Goal: Check status: Check status

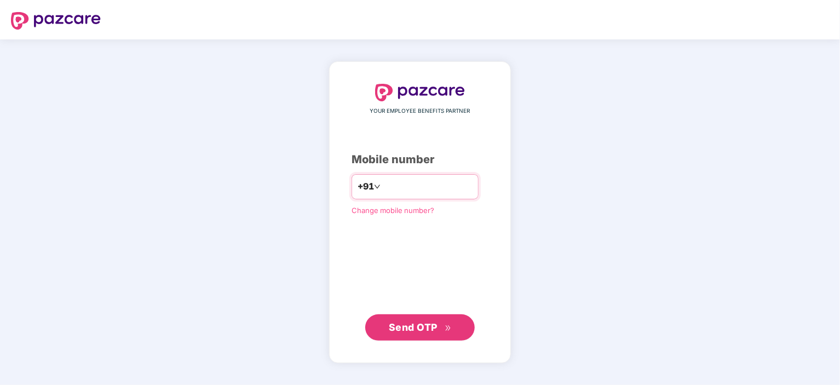
click at [401, 179] on input "number" at bounding box center [428, 187] width 90 height 18
type input "**********"
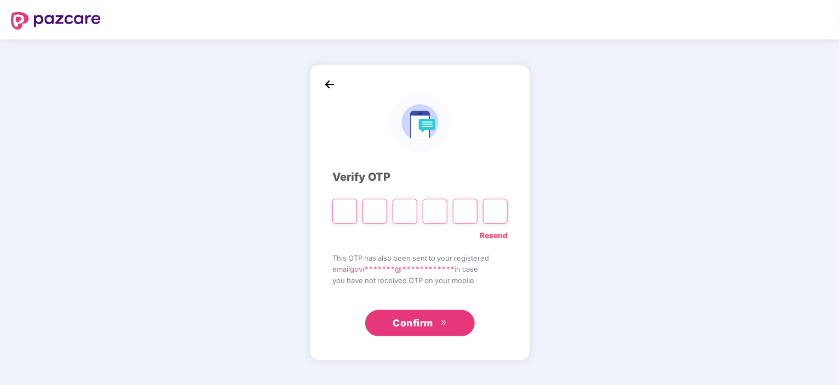
paste input "*"
type input "*"
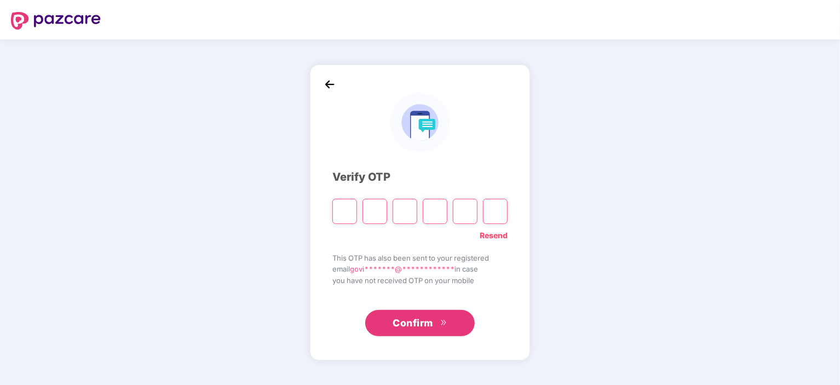
type input "*"
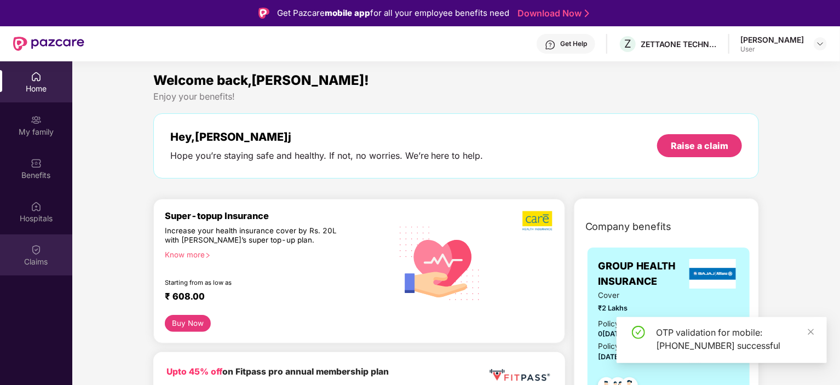
click at [42, 249] on div "Claims" at bounding box center [36, 254] width 72 height 41
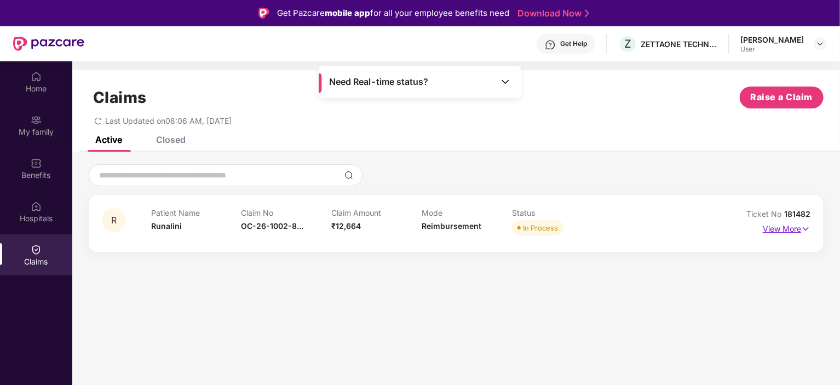
click at [801, 231] on p "View More" at bounding box center [787, 227] width 48 height 15
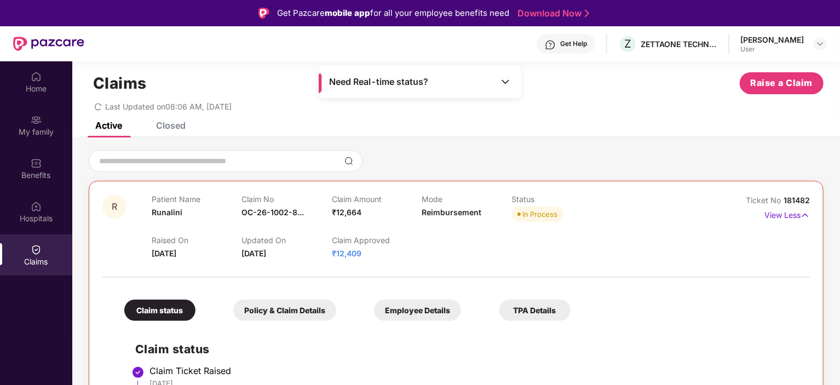
scroll to position [14, 0]
click at [342, 255] on span "₹12,409" at bounding box center [347, 253] width 30 height 9
click at [365, 239] on p "Claim Approved" at bounding box center [377, 240] width 90 height 9
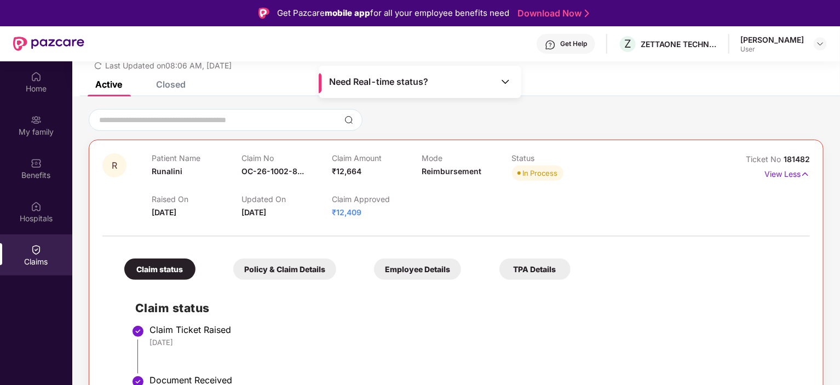
scroll to position [53, 0]
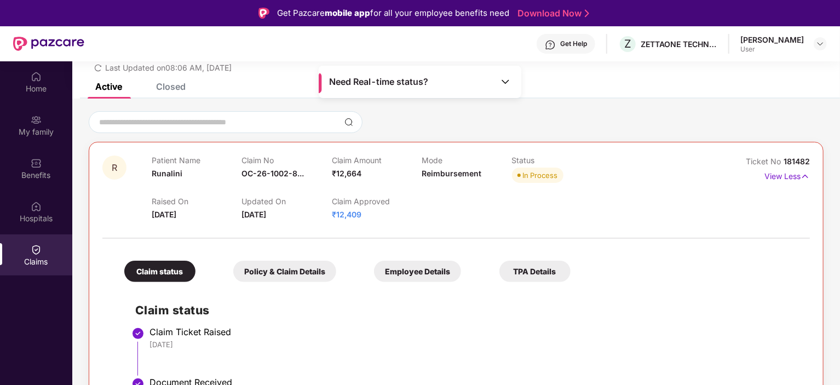
click at [504, 83] on img at bounding box center [505, 81] width 11 height 11
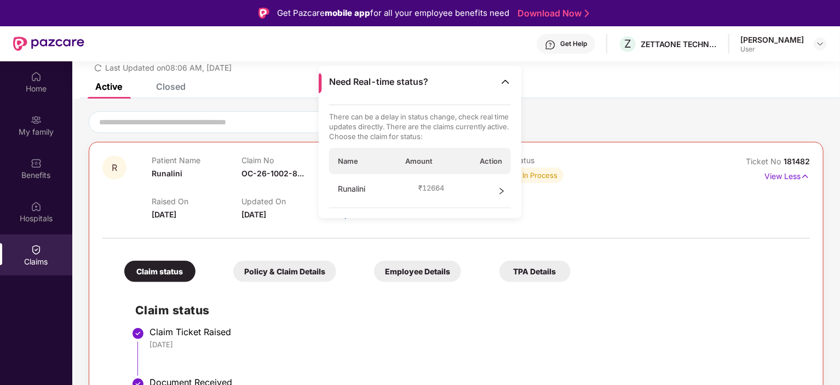
click at [455, 193] on div "Runalini ₹ 12664" at bounding box center [420, 191] width 182 height 34
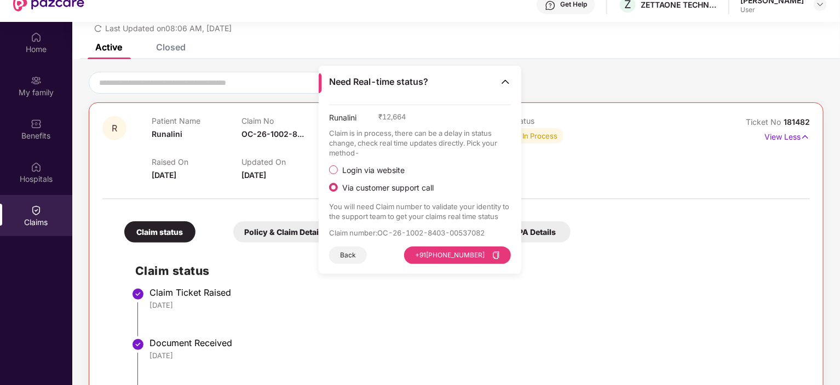
scroll to position [41, 0]
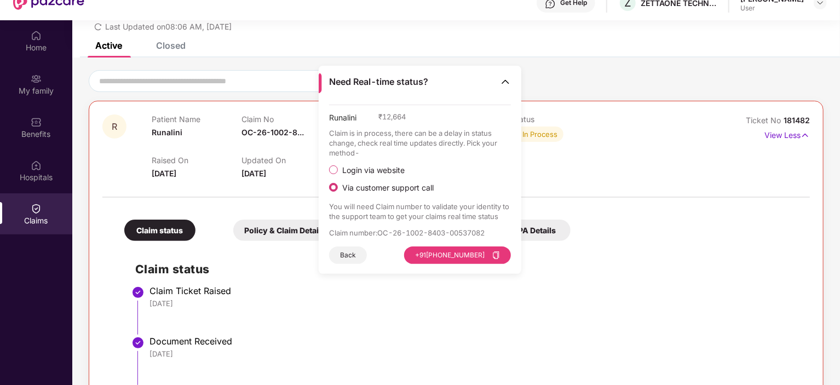
click at [455, 193] on div "Runalini ₹ 12,664 Claim is in process, there can be a delay in status change, c…" at bounding box center [420, 184] width 182 height 159
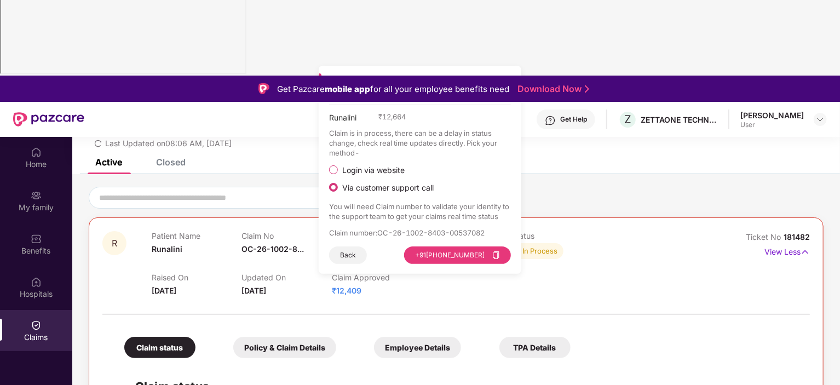
click at [449, 84] on div "Need Real-time status?" at bounding box center [420, 82] width 203 height 32
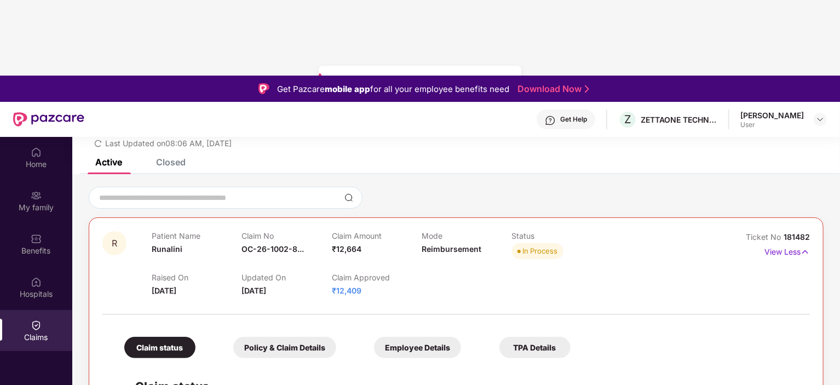
click at [464, 78] on div "Need Real-time status?" at bounding box center [420, 82] width 203 height 32
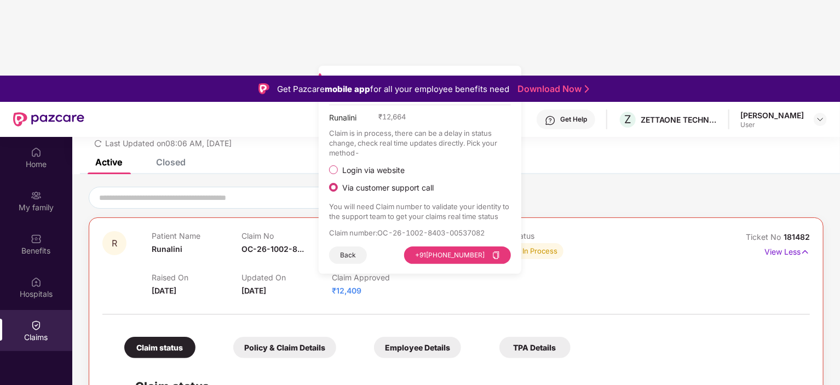
scroll to position [61, 0]
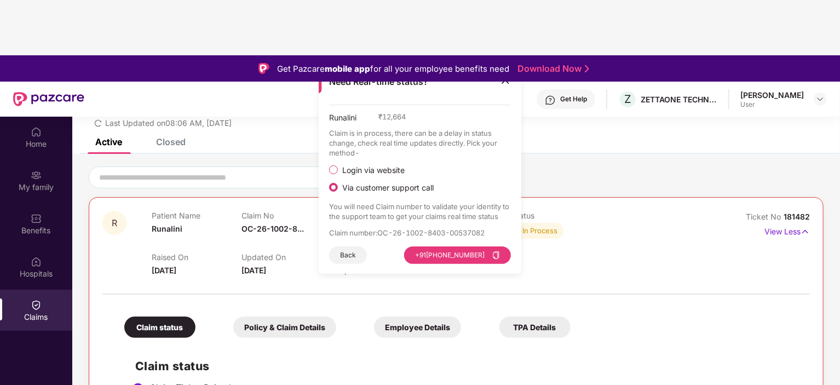
click at [543, 242] on div "Raised On [DATE] Updated On [DATE] Claim Approved ₹12,409" at bounding box center [422, 259] width 541 height 35
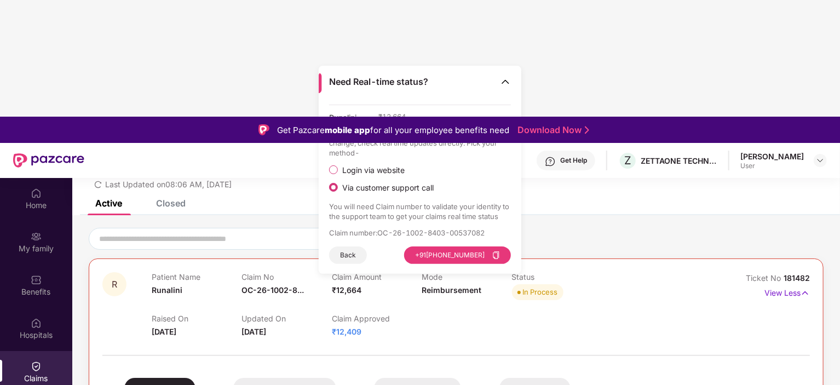
click at [598, 284] on div "In Process" at bounding box center [557, 291] width 90 height 15
click at [503, 83] on img at bounding box center [505, 81] width 11 height 11
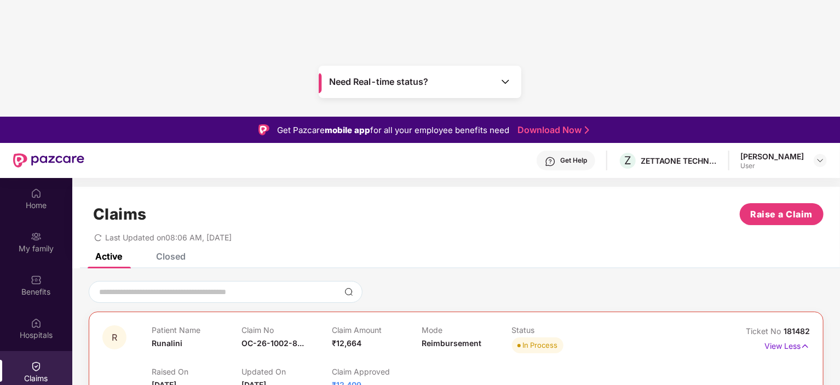
click at [488, 85] on div "Need Real-time status?" at bounding box center [420, 82] width 203 height 32
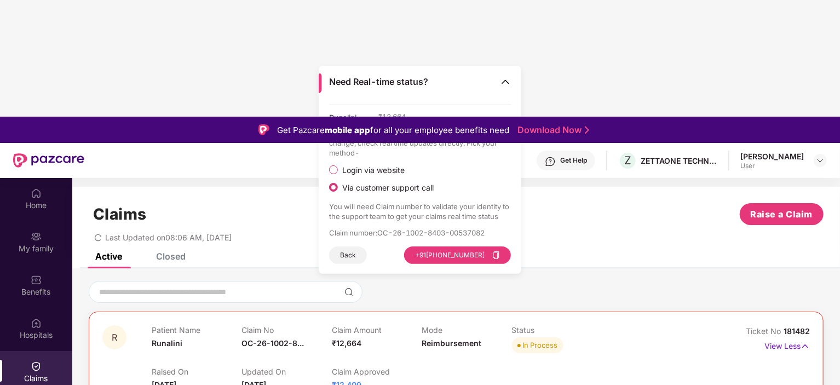
click at [552, 253] on div "Active Closed" at bounding box center [456, 260] width 768 height 15
click at [349, 262] on button "Back" at bounding box center [348, 255] width 38 height 18
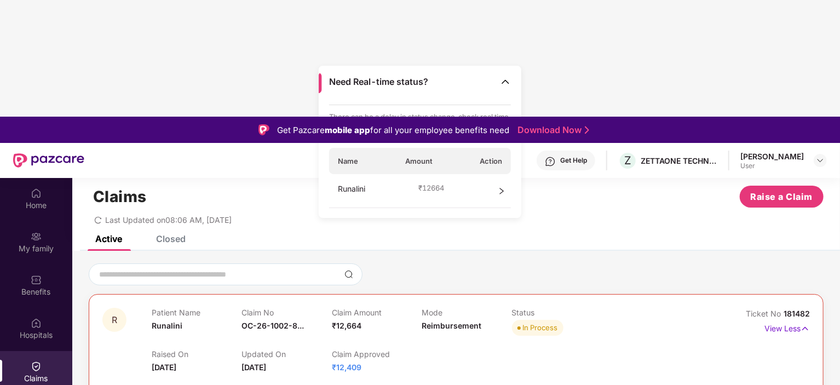
scroll to position [19, 0]
click at [478, 337] on div "Raised On [DATE] Updated On [DATE] Claim Approved ₹12,409" at bounding box center [422, 354] width 541 height 35
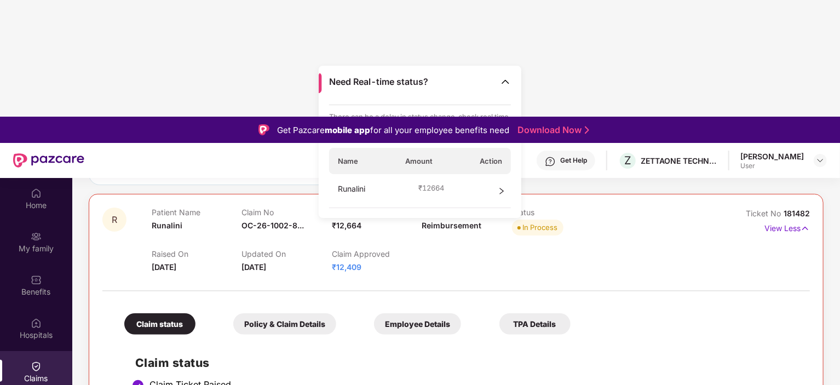
scroll to position [0, 0]
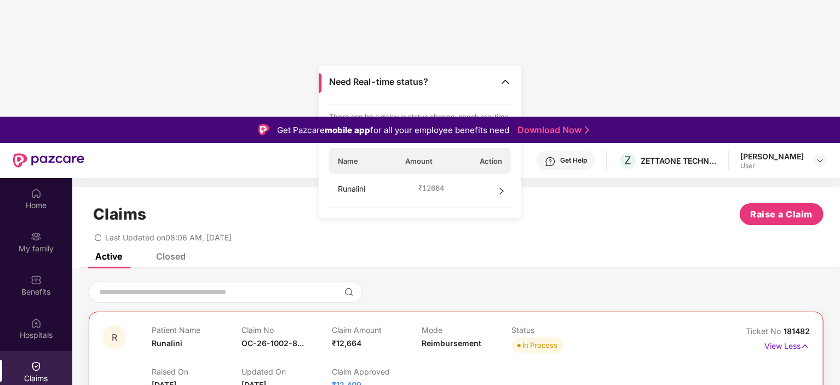
click at [495, 192] on div "Runalini ₹ 12664" at bounding box center [420, 191] width 182 height 34
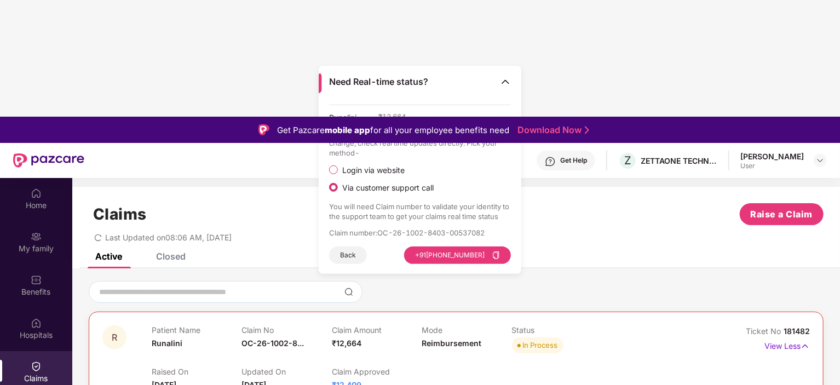
click at [586, 187] on div "Claims Raise a Claim Last Updated on 08:06 AM, [DATE]" at bounding box center [456, 220] width 768 height 66
click at [502, 83] on img at bounding box center [505, 81] width 11 height 11
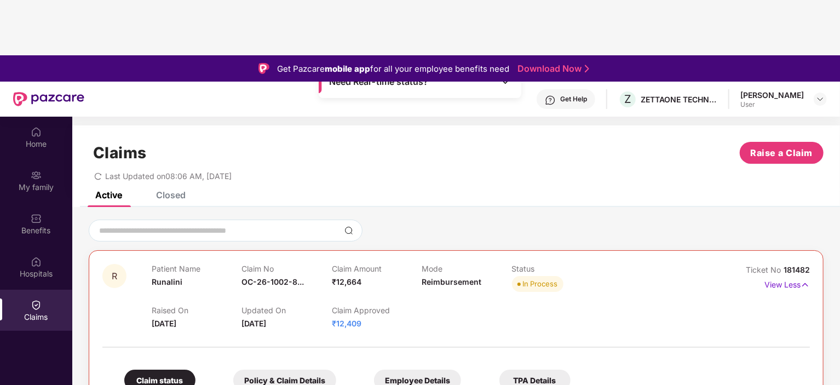
click at [618, 192] on div "Active Closed" at bounding box center [456, 199] width 768 height 15
drag, startPoint x: 521, startPoint y: 167, endPoint x: 551, endPoint y: 168, distance: 29.6
click at [551, 276] on span "In Process" at bounding box center [537, 283] width 51 height 15
click at [551, 278] on div "In Process" at bounding box center [540, 283] width 35 height 11
drag, startPoint x: 808, startPoint y: 152, endPoint x: 744, endPoint y: 153, distance: 63.5
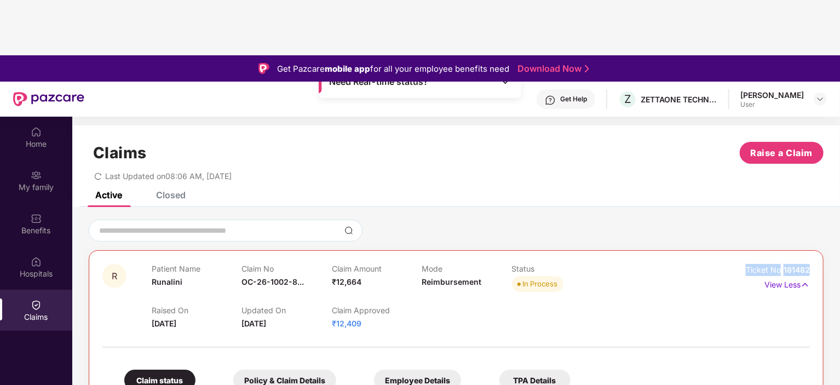
click at [744, 264] on div "Ticket No 181482" at bounding box center [766, 270] width 89 height 12
click at [756, 265] on span "Ticket No" at bounding box center [765, 269] width 38 height 9
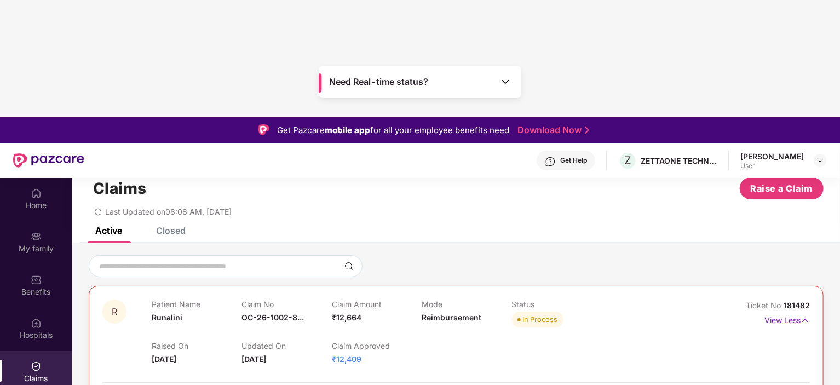
scroll to position [25, 0]
drag, startPoint x: 747, startPoint y: 189, endPoint x: 807, endPoint y: 186, distance: 59.8
click at [807, 300] on div "Ticket No 181482" at bounding box center [778, 306] width 64 height 12
click at [807, 301] on span "181482" at bounding box center [797, 305] width 26 height 9
click at [277, 261] on input at bounding box center [219, 267] width 242 height 12
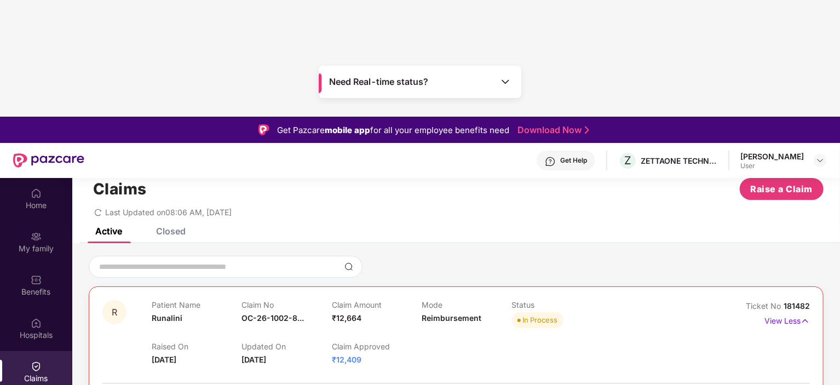
click at [472, 256] on div at bounding box center [456, 267] width 735 height 22
drag, startPoint x: 285, startPoint y: 243, endPoint x: 360, endPoint y: 200, distance: 86.1
click at [360, 300] on div "Patient Name Runalini Claim No OC-26-1002-8... Claim Amount ₹12,664 Mode Reimbu…" at bounding box center [422, 332] width 541 height 65
click at [360, 313] on span "₹12,664" at bounding box center [347, 317] width 30 height 9
click at [480, 71] on div "Need Real-time status?" at bounding box center [420, 82] width 203 height 32
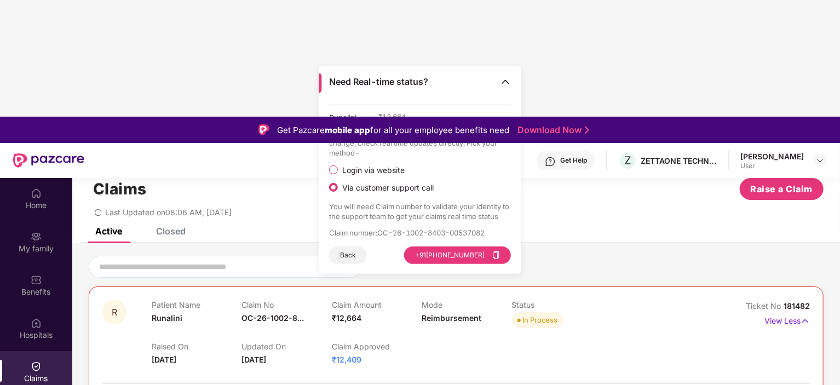
click at [603, 228] on div "Active Closed" at bounding box center [456, 235] width 768 height 15
click at [508, 82] on img at bounding box center [505, 81] width 11 height 11
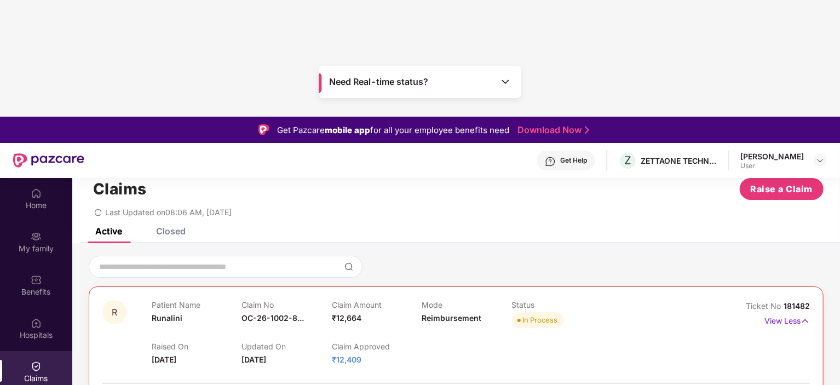
click at [469, 83] on div "Need Real-time status?" at bounding box center [420, 82] width 203 height 32
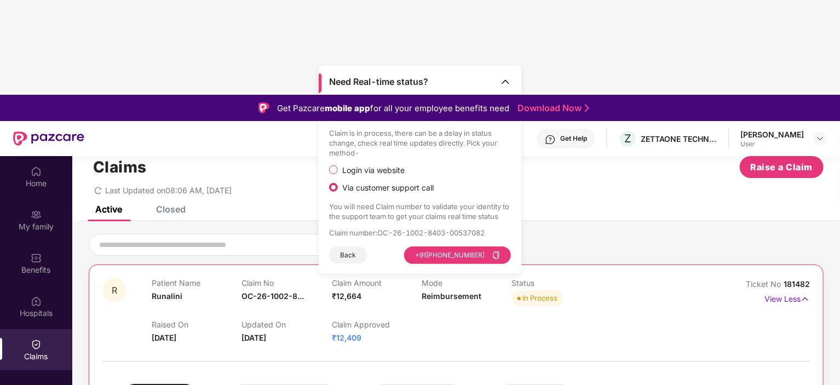
scroll to position [24, 0]
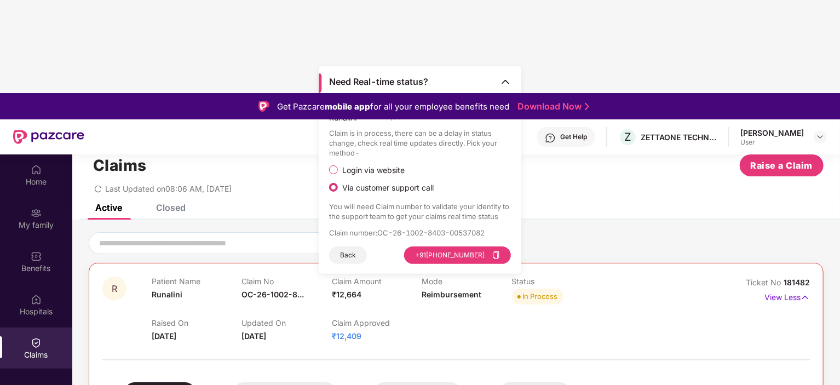
click at [403, 168] on span "Login via website" at bounding box center [373, 170] width 71 height 10
click at [394, 186] on span "Via customer support call" at bounding box center [388, 188] width 100 height 10
click at [392, 170] on span "Login via website" at bounding box center [373, 170] width 71 height 10
click at [406, 182] on label "Via customer support call" at bounding box center [418, 187] width 178 height 11
click at [399, 174] on span "Login via website" at bounding box center [373, 170] width 71 height 10
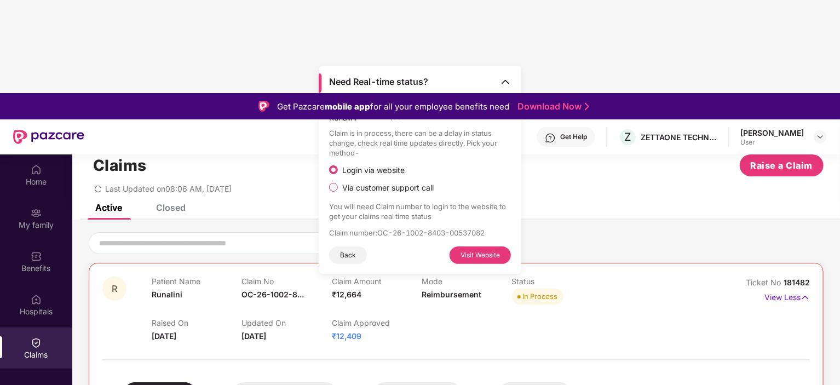
click at [468, 255] on button "Visit Website" at bounding box center [480, 255] width 61 height 18
drag, startPoint x: 379, startPoint y: 232, endPoint x: 495, endPoint y: 230, distance: 116.1
click at [495, 230] on p "Claim number : OC-26-1002-8403-00537082" at bounding box center [420, 233] width 182 height 10
copy p "OC-26-1002-8403-00537082"
click at [505, 83] on img at bounding box center [505, 81] width 11 height 11
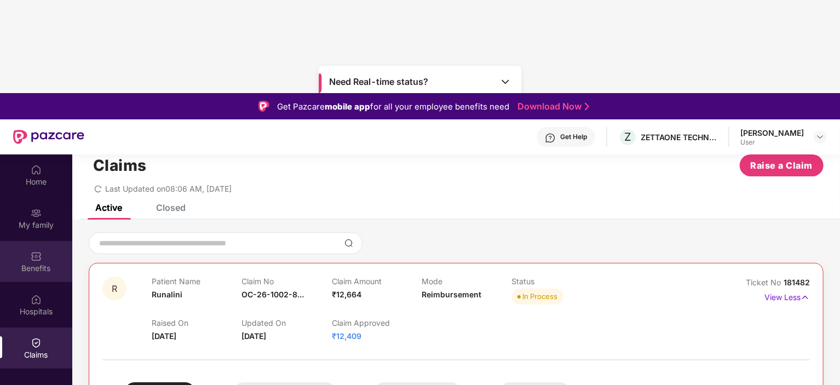
click at [38, 251] on img at bounding box center [36, 256] width 11 height 11
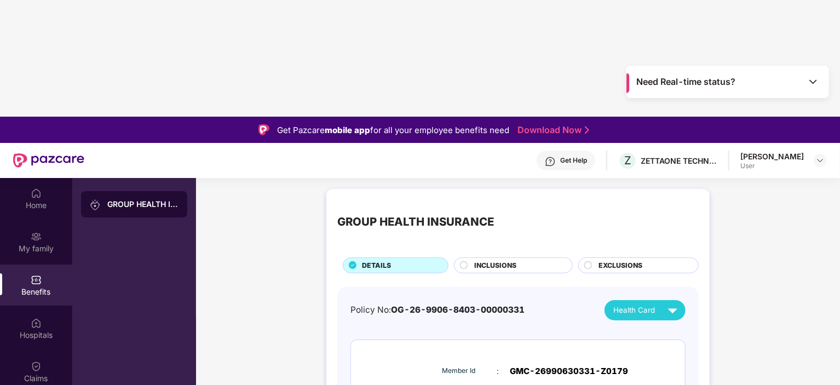
scroll to position [304, 0]
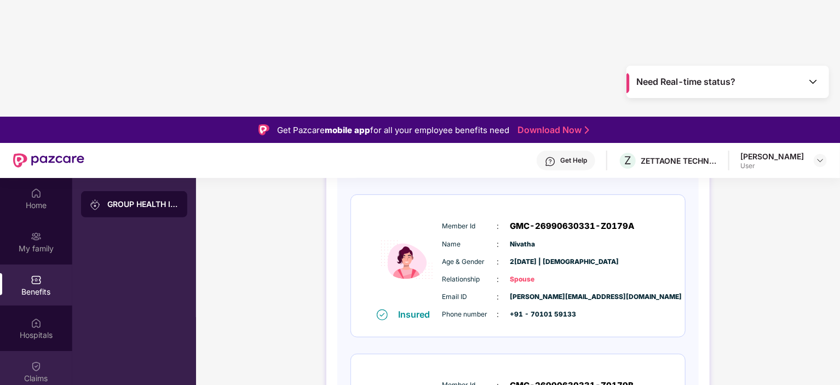
click at [49, 351] on div "Claims" at bounding box center [36, 371] width 72 height 41
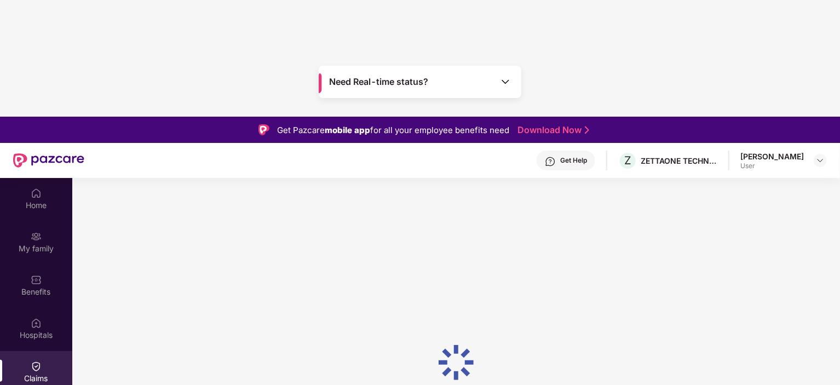
scroll to position [0, 0]
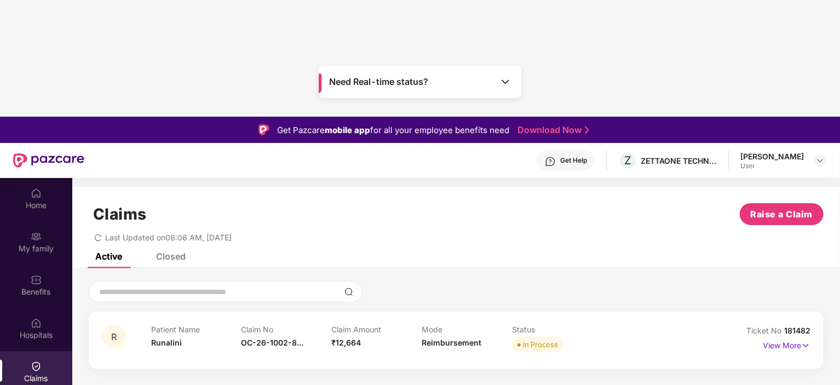
click at [477, 76] on div "Need Real-time status?" at bounding box center [420, 82] width 203 height 32
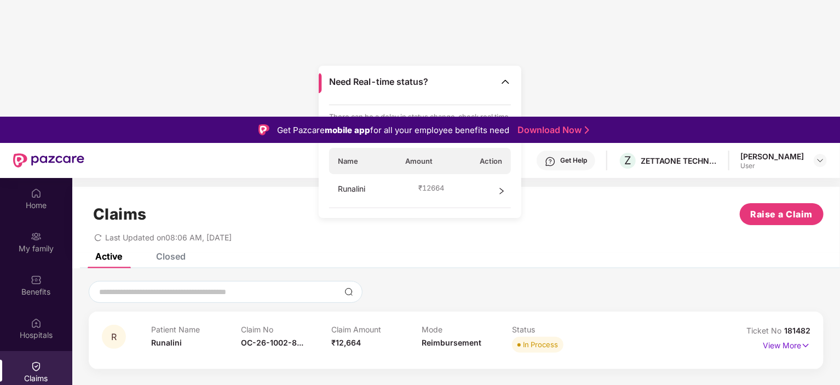
click at [421, 184] on span "₹ 12664" at bounding box center [432, 188] width 26 height 10
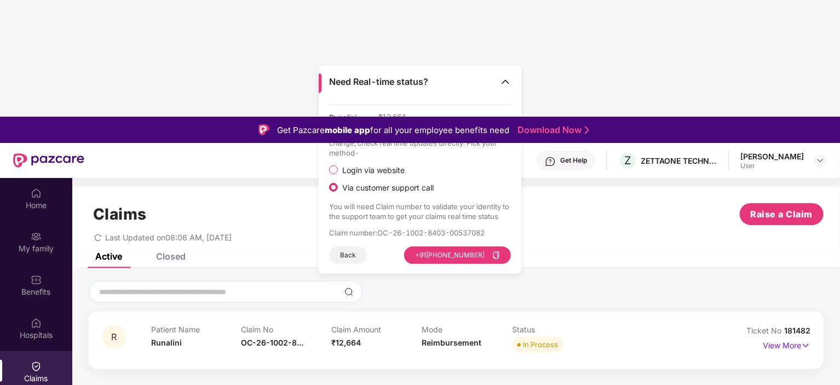
click at [390, 169] on span "Login via website" at bounding box center [373, 170] width 71 height 10
drag, startPoint x: 380, startPoint y: 234, endPoint x: 499, endPoint y: 223, distance: 119.3
click at [499, 223] on div "Runalini ₹ 12,664 Claim is in process, there can be a delay in status change, c…" at bounding box center [420, 184] width 182 height 159
copy p "OC-26-1002-8403-00537082"
click at [340, 254] on button "Back" at bounding box center [348, 255] width 38 height 18
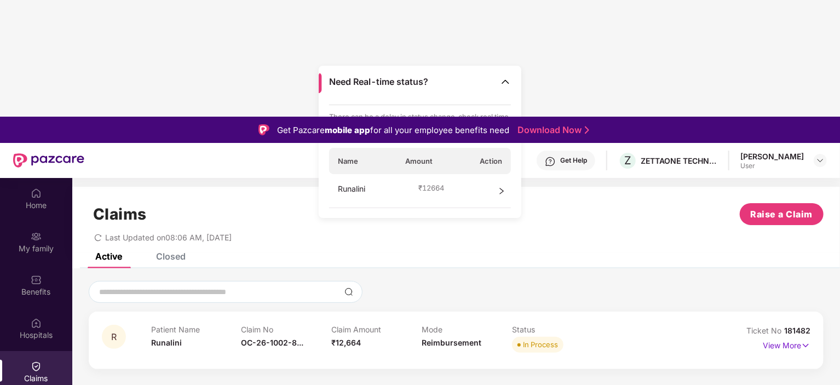
click at [580, 203] on div "Claims Raise a Claim" at bounding box center [456, 214] width 735 height 22
click at [502, 81] on img at bounding box center [505, 81] width 11 height 11
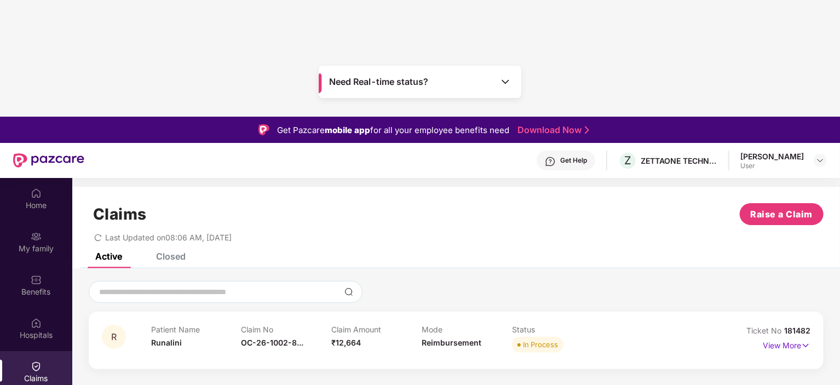
click at [502, 81] on img at bounding box center [505, 81] width 11 height 11
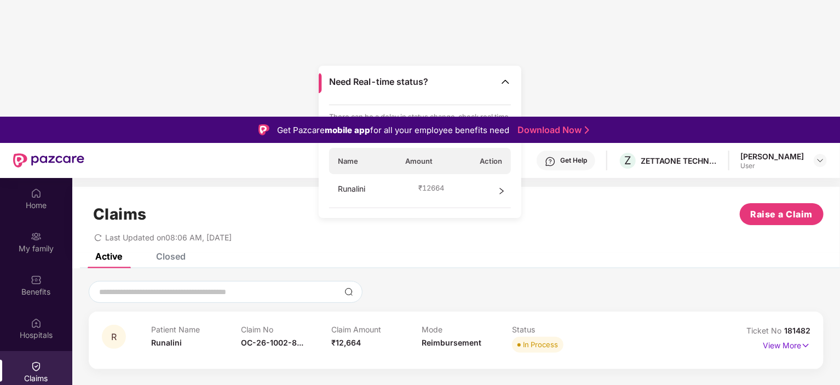
click at [490, 180] on div "Runalini ₹ 12664" at bounding box center [420, 191] width 182 height 34
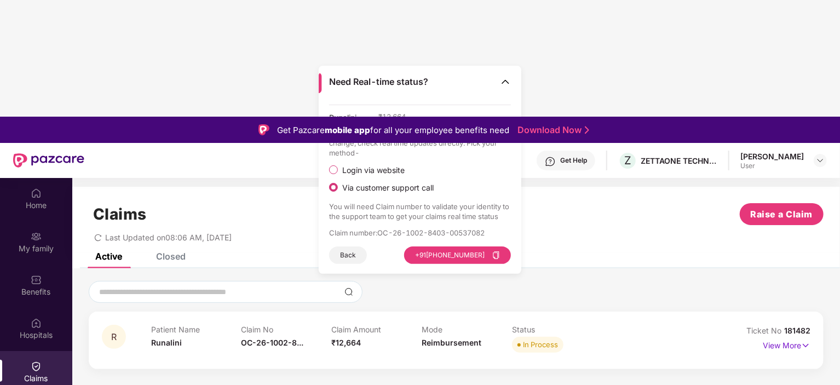
click at [393, 171] on span "Login via website" at bounding box center [373, 170] width 71 height 10
click at [371, 186] on span "Via customer support call" at bounding box center [388, 188] width 100 height 10
click at [386, 169] on span "Login via website" at bounding box center [373, 170] width 71 height 10
click at [410, 183] on span "Via customer support call" at bounding box center [388, 188] width 100 height 10
click at [382, 169] on span "Login via website" at bounding box center [373, 170] width 71 height 10
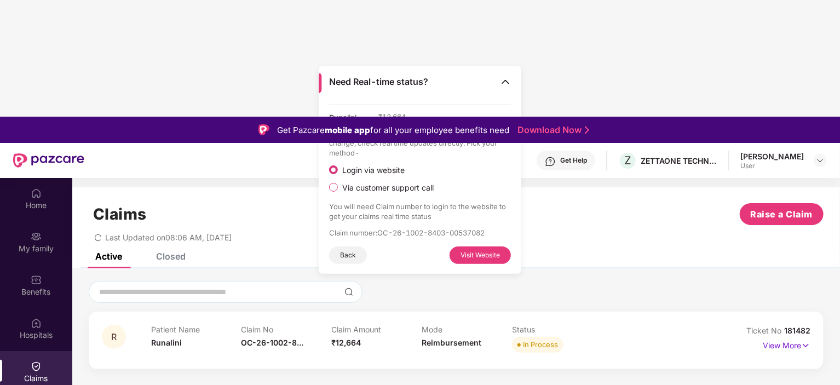
click at [503, 76] on img at bounding box center [505, 81] width 11 height 11
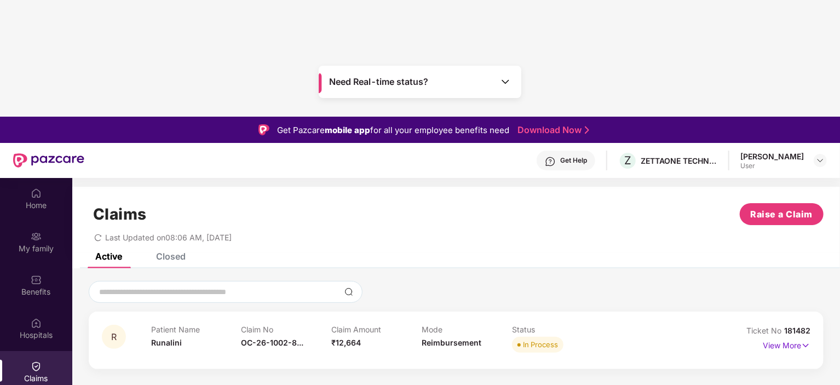
scroll to position [61, 0]
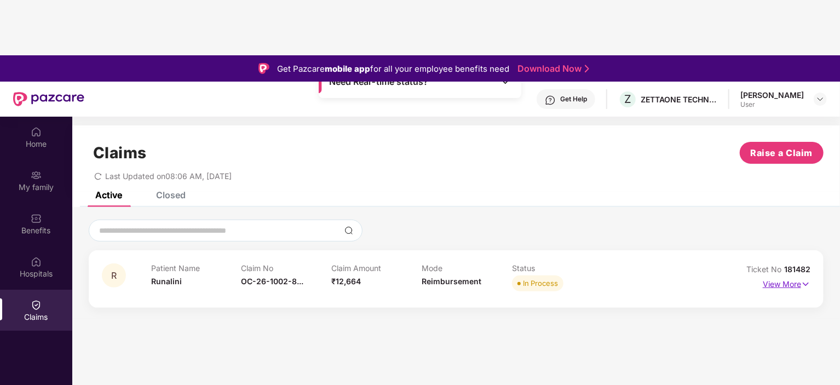
click at [807, 278] on img at bounding box center [805, 284] width 9 height 12
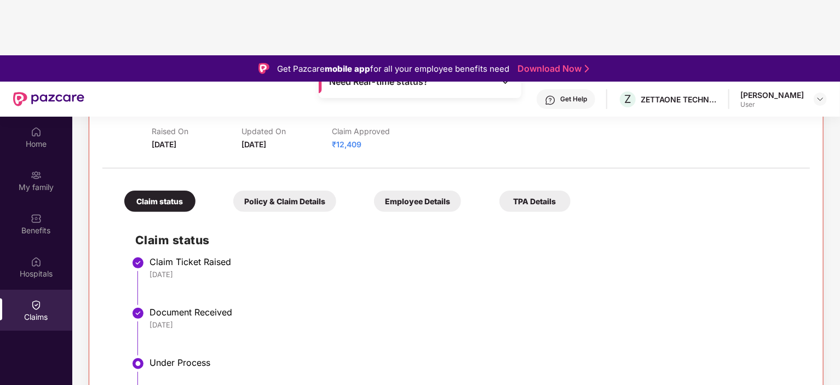
scroll to position [0, 0]
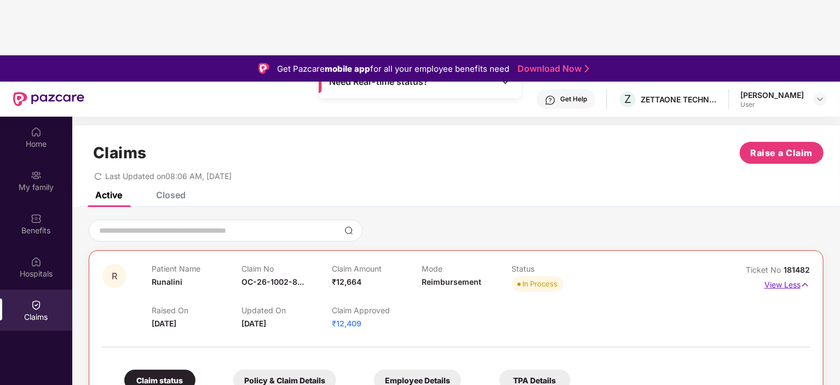
click at [805, 279] on img at bounding box center [805, 285] width 9 height 12
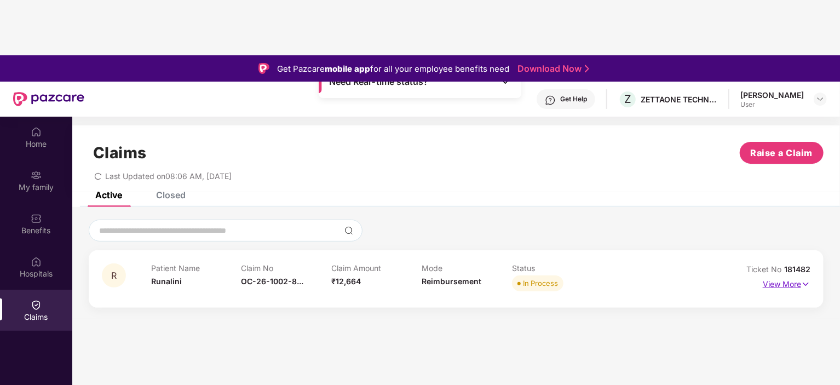
click at [805, 278] on img at bounding box center [805, 284] width 9 height 12
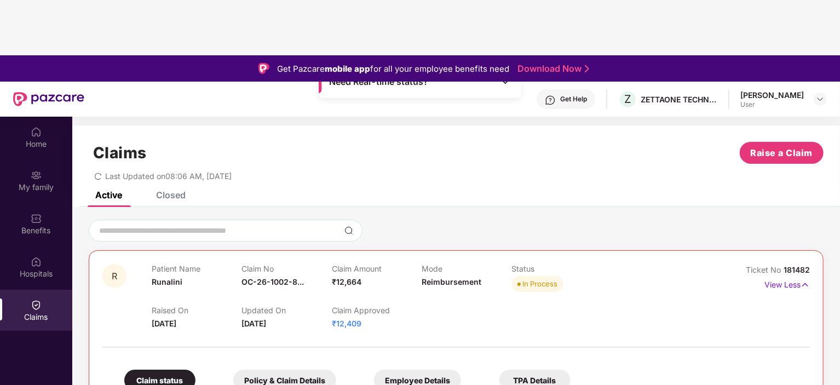
click at [362, 306] on div "Claim Approved ₹12,409" at bounding box center [377, 318] width 90 height 24
click at [348, 319] on span "₹12,409" at bounding box center [347, 323] width 30 height 9
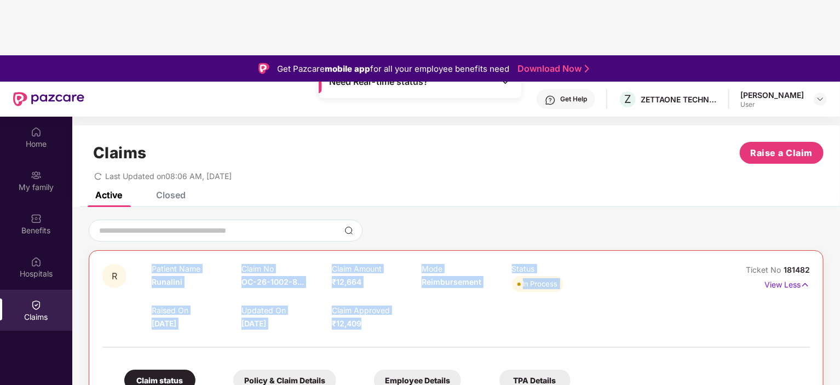
drag, startPoint x: 151, startPoint y: 152, endPoint x: 410, endPoint y: 201, distance: 263.6
click at [410, 264] on div "R Patient Name Runalini Claim No OC-26-1002-8... Claim Amount ₹12,664 Mode Reim…" at bounding box center [397, 296] width 590 height 65
click at [410, 306] on div "Claim Approved ₹12,409" at bounding box center [377, 318] width 90 height 24
drag, startPoint x: 365, startPoint y: 203, endPoint x: 316, endPoint y: 173, distance: 58.2
click at [316, 264] on div "Patient Name Runalini Claim No OC-26-1002-8... Claim Amount ₹12,664 Mode Reimbu…" at bounding box center [422, 296] width 541 height 65
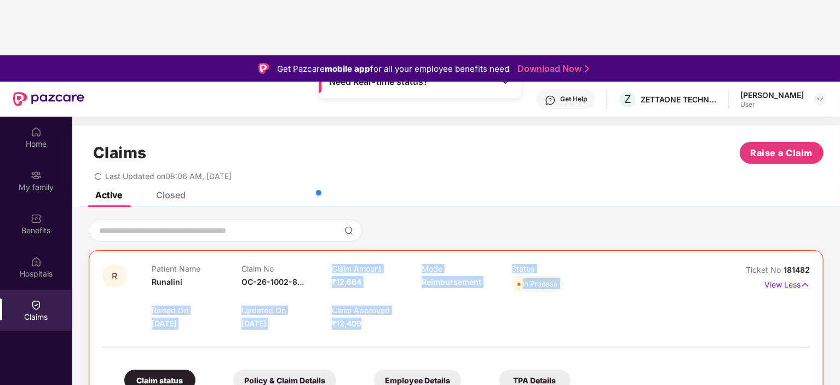
click at [316, 264] on div "Claim No OC-26-1002-8..." at bounding box center [287, 279] width 90 height 30
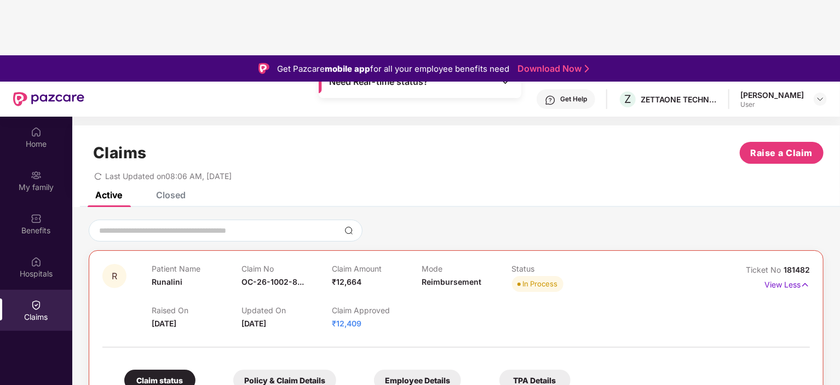
scroll to position [17, 0]
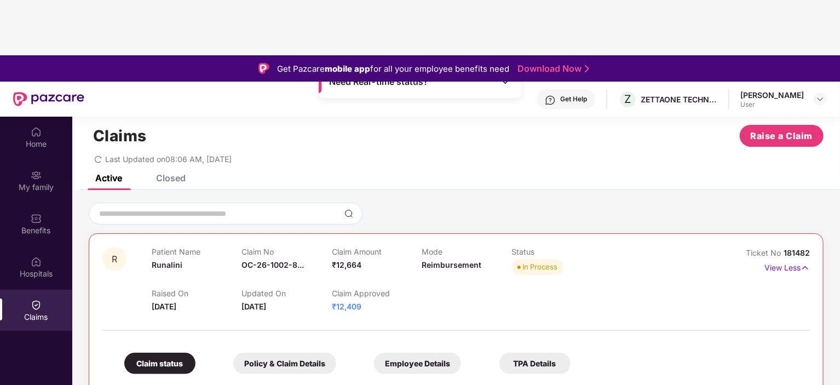
click at [283, 353] on div "Policy & Claim Details" at bounding box center [284, 363] width 103 height 21
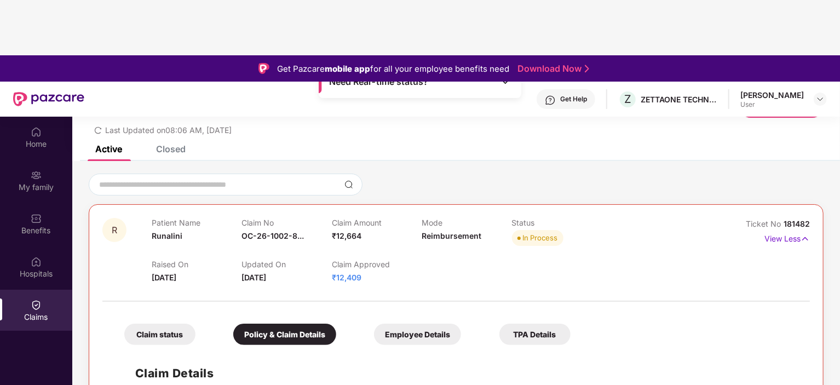
scroll to position [0, 0]
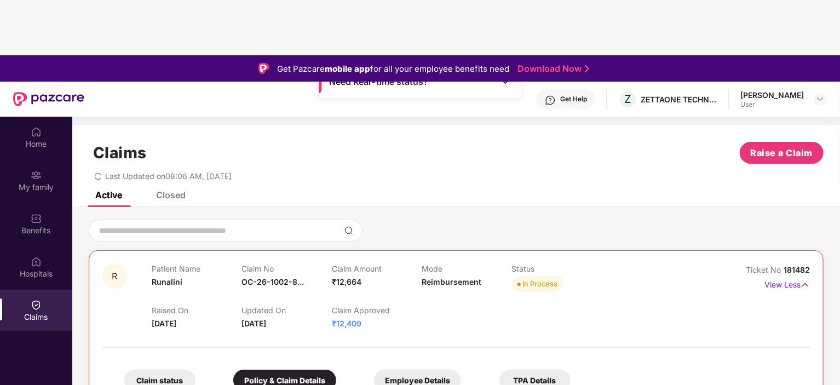
click at [389, 370] on div "Employee Details" at bounding box center [417, 380] width 87 height 21
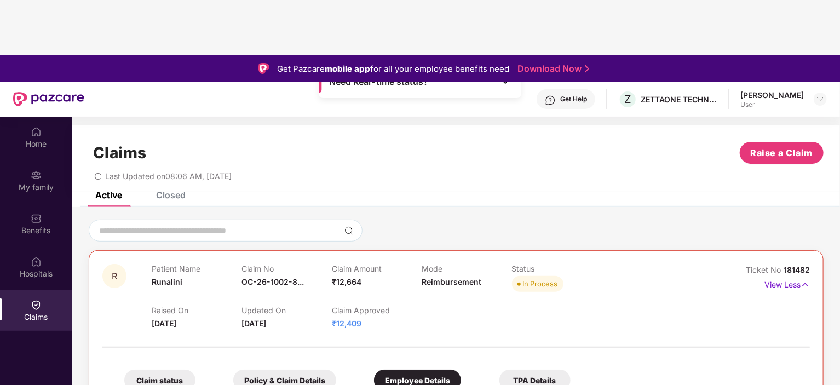
click at [526, 370] on div "TPA Details" at bounding box center [535, 380] width 71 height 21
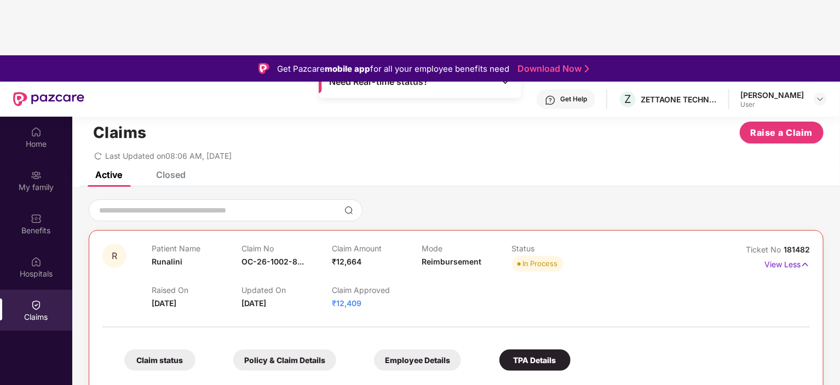
click at [162, 349] on div "Claim status" at bounding box center [159, 359] width 71 height 21
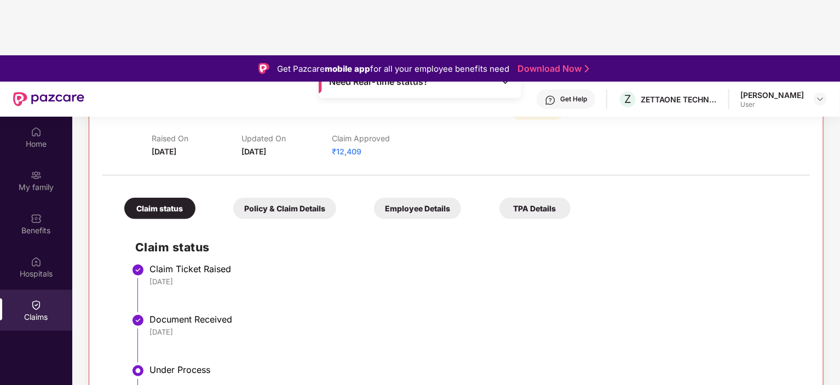
scroll to position [179, 0]
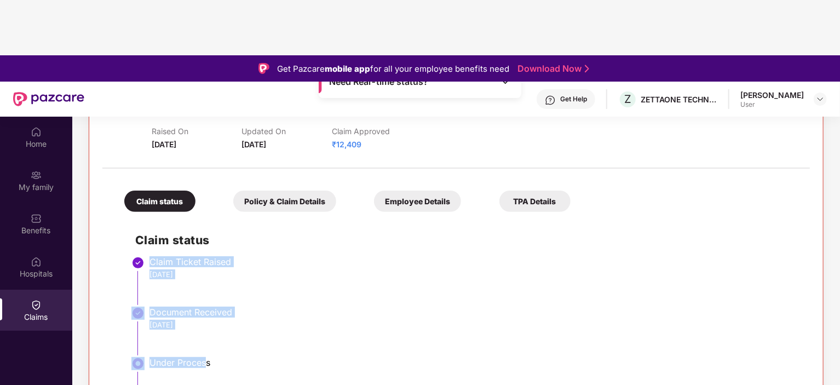
drag, startPoint x: 148, startPoint y: 142, endPoint x: 208, endPoint y: 279, distance: 148.9
click at [208, 279] on ul "Claim Ticket Raised 0[DATE] Document Received 0[DATE] Under Process Approved Pe…" at bounding box center [467, 369] width 664 height 218
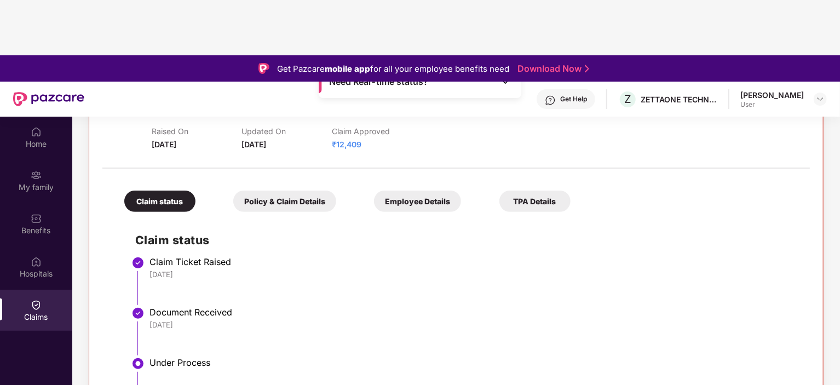
click at [254, 361] on li "Under Process" at bounding box center [467, 381] width 664 height 41
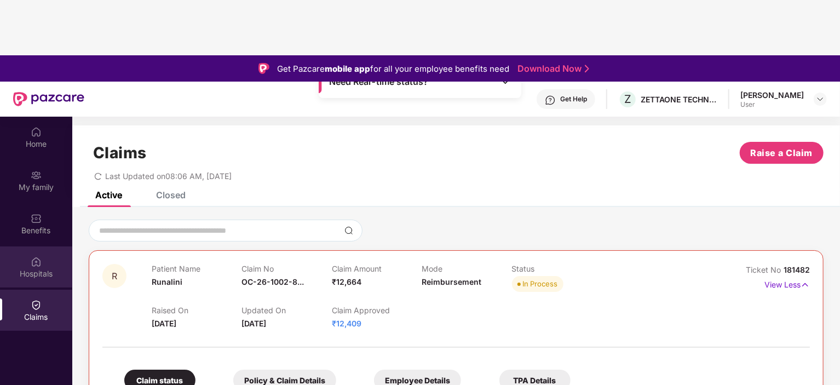
click at [47, 246] on div "Hospitals" at bounding box center [36, 266] width 72 height 41
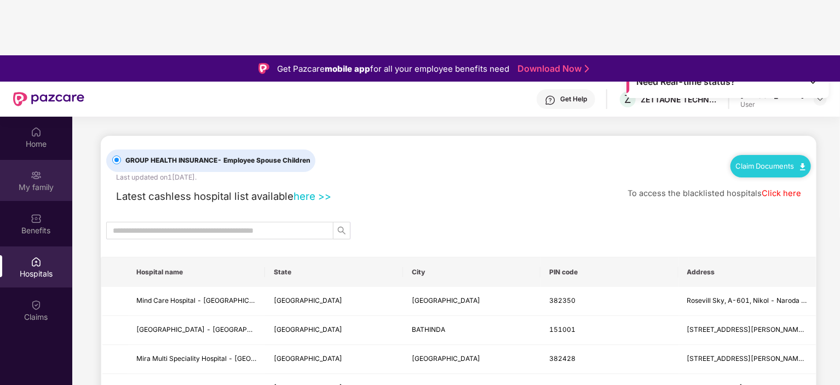
click at [41, 170] on img at bounding box center [36, 175] width 11 height 11
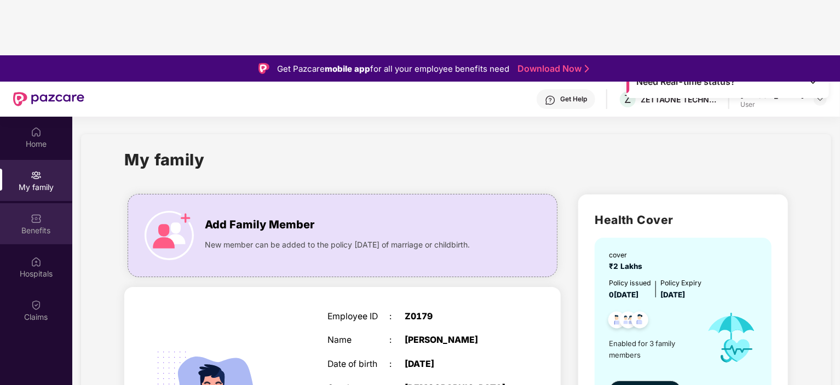
click at [36, 213] on img at bounding box center [36, 218] width 11 height 11
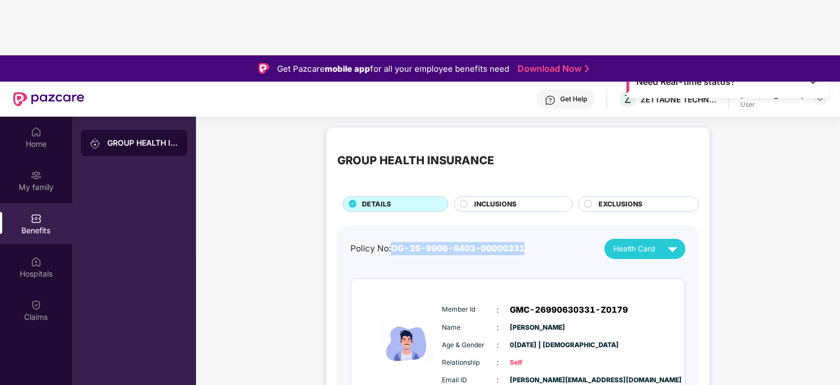
drag, startPoint x: 392, startPoint y: 133, endPoint x: 552, endPoint y: 128, distance: 160.0
click at [552, 239] on div "Policy No: OG-26-9906-8403-00000331 Health Card" at bounding box center [518, 249] width 335 height 20
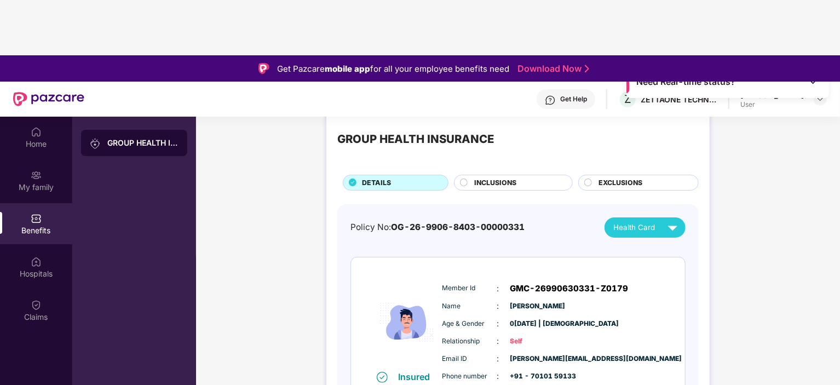
scroll to position [15, 0]
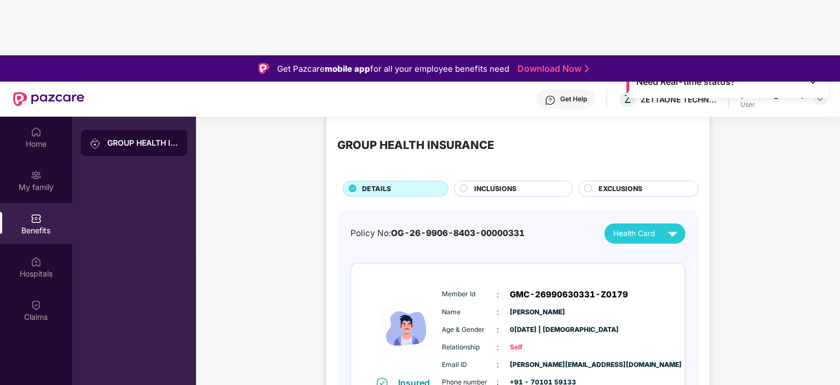
click at [591, 181] on div "EXCLUSIONS" at bounding box center [638, 188] width 121 height 15
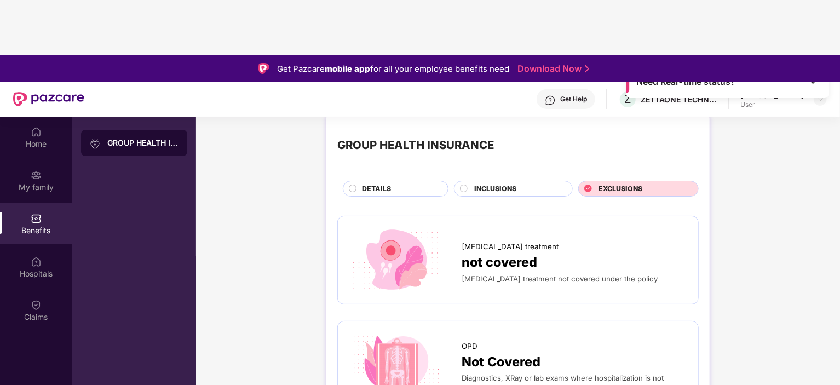
click at [467, 185] on div at bounding box center [464, 190] width 9 height 11
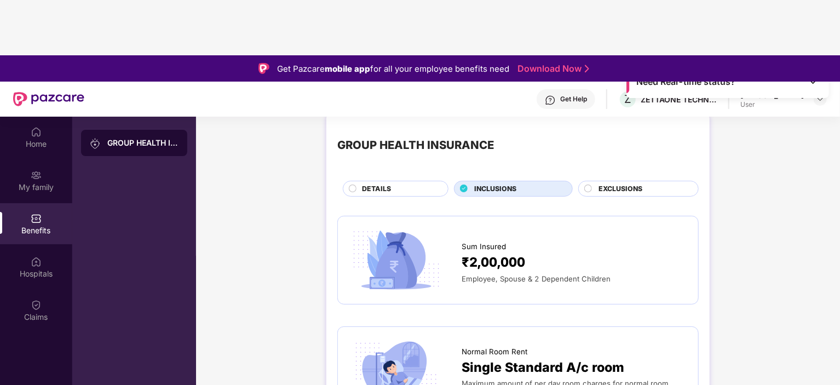
click at [395, 183] on div "DETAILS" at bounding box center [400, 189] width 86 height 12
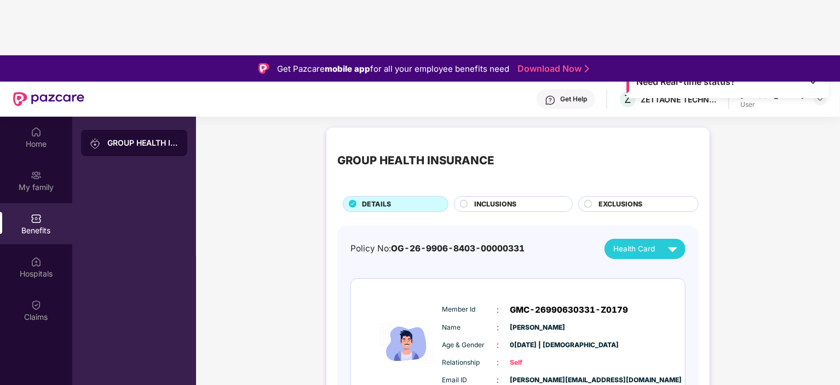
scroll to position [46, 0]
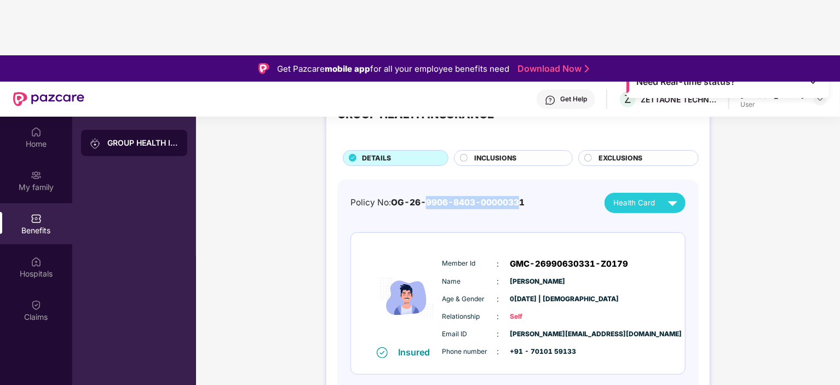
drag, startPoint x: 426, startPoint y: 84, endPoint x: 521, endPoint y: 87, distance: 95.9
click at [521, 197] on span "OG-26-9906-8403-00000331" at bounding box center [458, 202] width 134 height 10
click at [538, 193] on div "Policy No: OG-26-9906-8403-00000331 Health Card" at bounding box center [518, 203] width 335 height 20
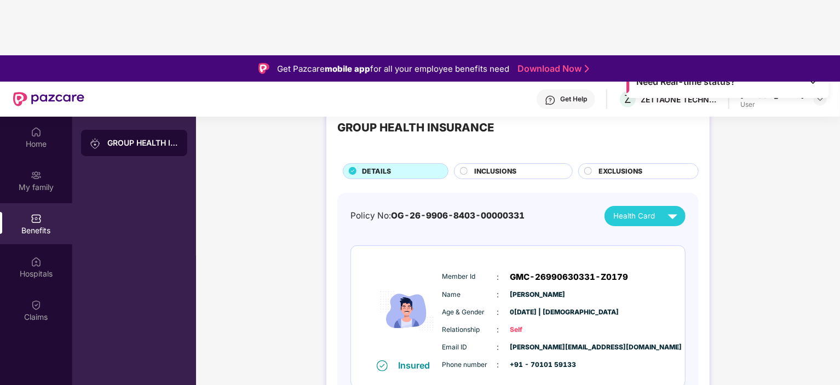
scroll to position [32, 0]
drag, startPoint x: 490, startPoint y: 97, endPoint x: 480, endPoint y: 99, distance: 10.1
click at [480, 211] on span "OG-26-9906-8403-00000331" at bounding box center [458, 216] width 134 height 10
drag, startPoint x: 502, startPoint y: 100, endPoint x: 493, endPoint y: 99, distance: 8.8
click at [493, 211] on span "OG-26-9906-8403-00000331" at bounding box center [458, 216] width 134 height 10
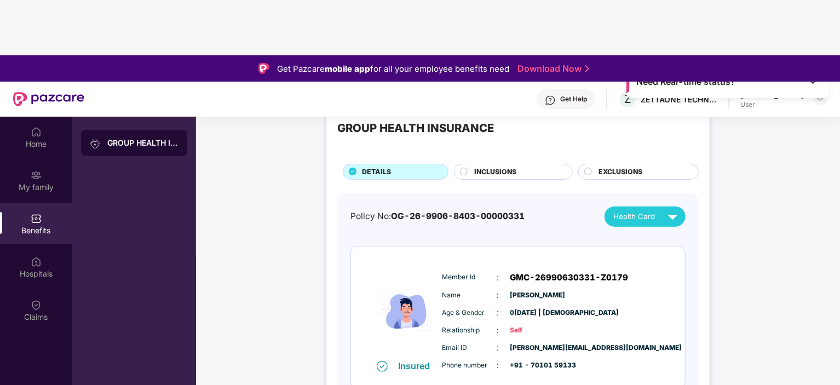
click at [508, 211] on span "OG-26-9906-8403-00000331" at bounding box center [458, 216] width 134 height 10
drag, startPoint x: 481, startPoint y: 98, endPoint x: 532, endPoint y: 96, distance: 51.0
click at [532, 207] on div "Policy No: OG-26-9906-8403-00000331 Health Card" at bounding box center [518, 217] width 335 height 20
click at [488, 246] on div "Insured Member Id : GMC-26990630331-Z0179 Name :[PERSON_NAME] Age & Gender : 0[…" at bounding box center [518, 317] width 334 height 142
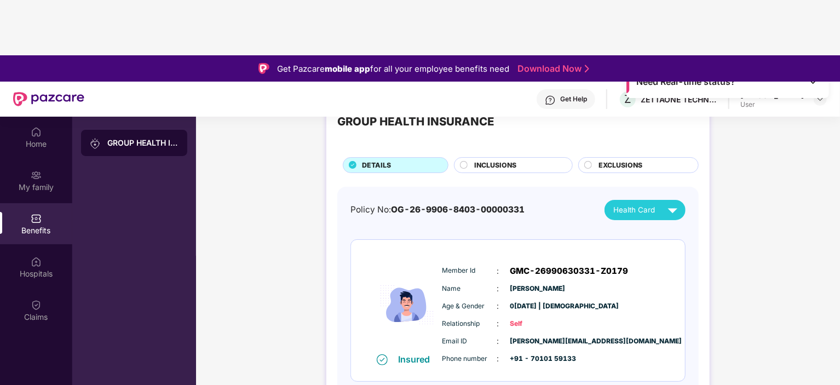
scroll to position [0, 0]
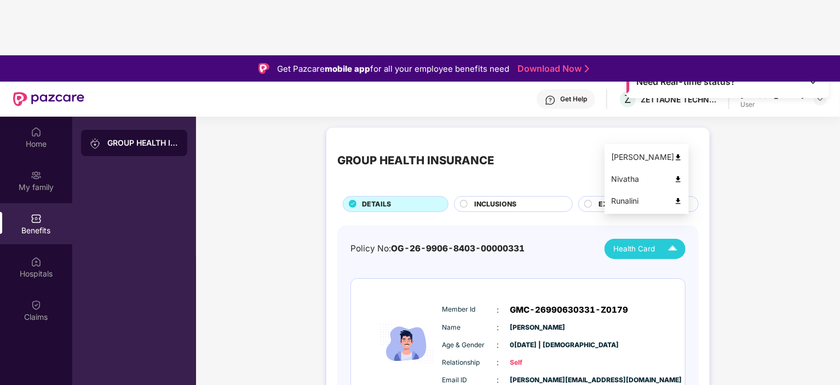
click at [670, 239] on img at bounding box center [672, 248] width 19 height 19
click at [620, 202] on div "Runalini" at bounding box center [646, 201] width 71 height 12
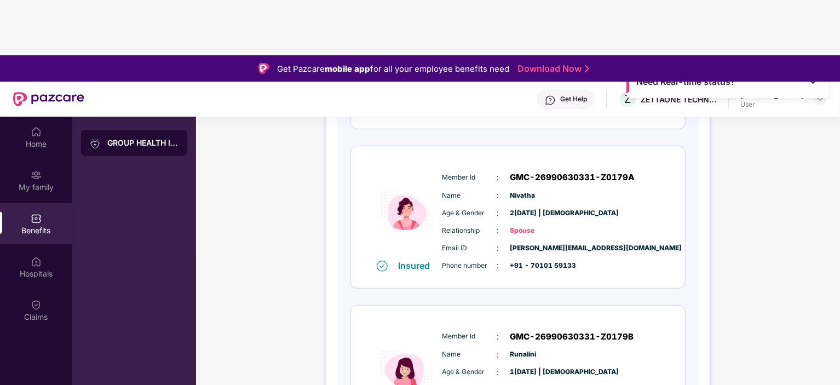
scroll to position [297, 0]
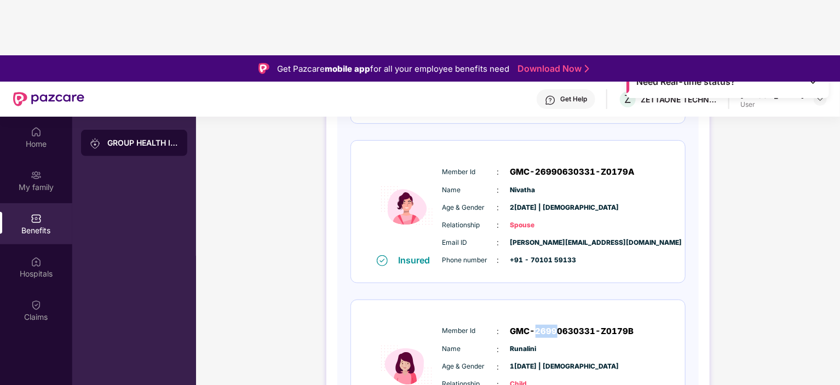
drag, startPoint x: 535, startPoint y: 212, endPoint x: 555, endPoint y: 212, distance: 20.3
click at [555, 325] on span "GMC-26990630331-Z0179B" at bounding box center [573, 331] width 124 height 13
click at [565, 325] on span "GMC-26990630331-Z0179B" at bounding box center [573, 331] width 124 height 13
drag, startPoint x: 565, startPoint y: 211, endPoint x: 540, endPoint y: 213, distance: 25.3
click at [540, 325] on span "GMC-26990630331-Z0179B" at bounding box center [573, 331] width 124 height 13
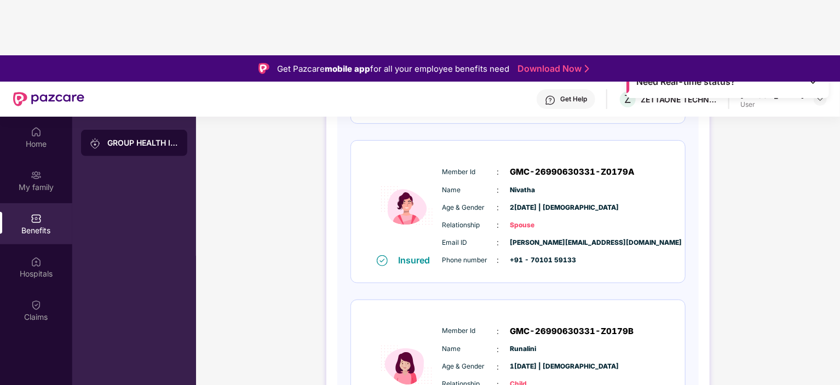
click at [592, 325] on span "GMC-26990630331-Z0179B" at bounding box center [573, 331] width 124 height 13
drag, startPoint x: 566, startPoint y: 211, endPoint x: 594, endPoint y: 214, distance: 28.6
click at [594, 325] on span "GMC-26990630331-Z0179B" at bounding box center [573, 331] width 124 height 13
click at [578, 325] on span "GMC-26990630331-Z0179B" at bounding box center [573, 331] width 124 height 13
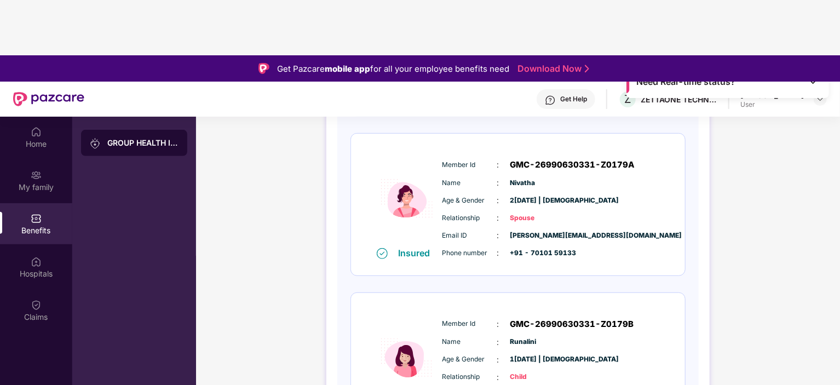
scroll to position [0, 0]
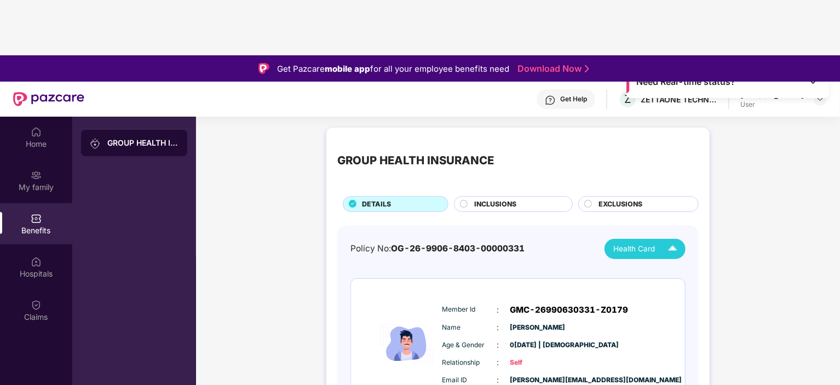
click at [119, 137] on div "GROUP HEALTH INSURANCE" at bounding box center [142, 142] width 71 height 11
click at [39, 300] on img at bounding box center [36, 305] width 11 height 11
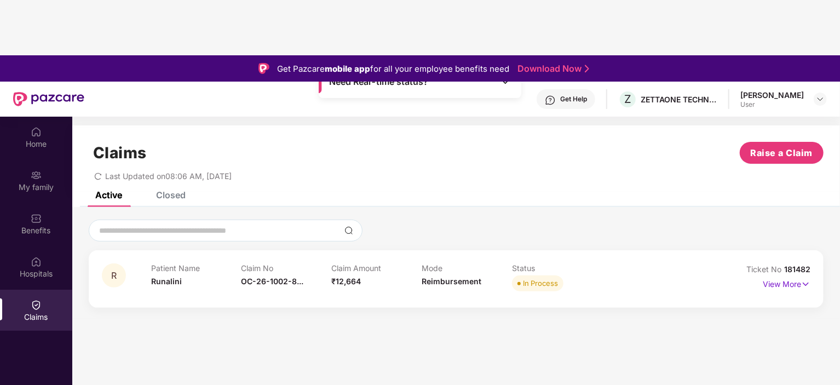
click at [369, 263] on p "Claim Amount" at bounding box center [376, 267] width 90 height 9
click at [807, 278] on img at bounding box center [805, 284] width 9 height 12
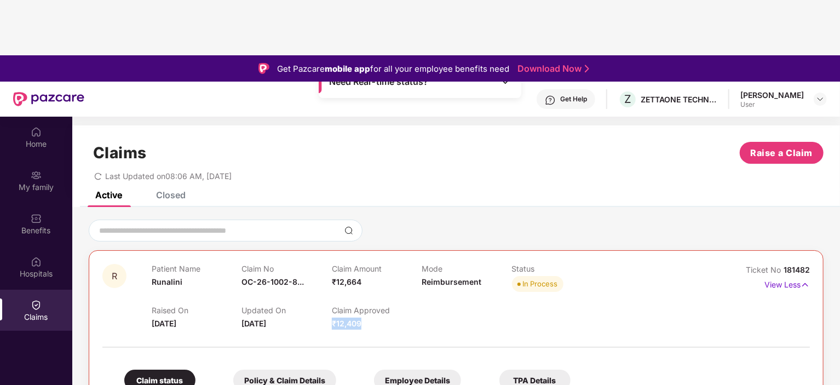
drag, startPoint x: 366, startPoint y: 202, endPoint x: 475, endPoint y: 192, distance: 110.0
click at [475, 295] on div "Raised On [DATE] Updated On [DATE] Claim Approved ₹12,409" at bounding box center [422, 312] width 541 height 35
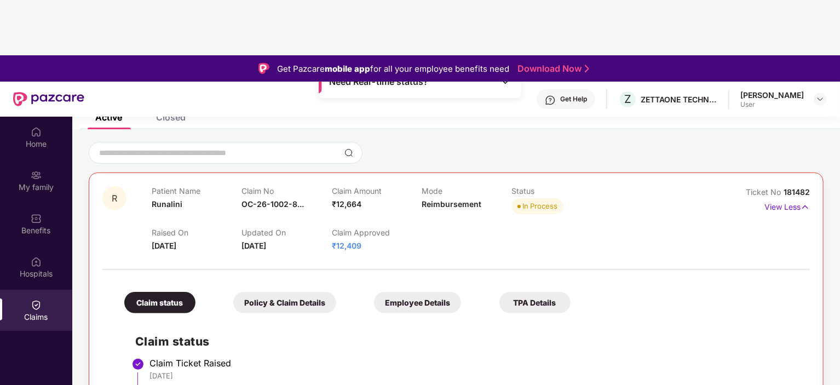
scroll to position [74, 0]
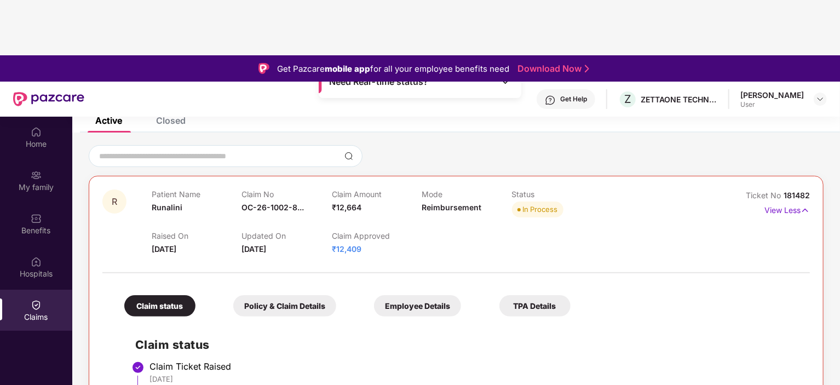
click at [217, 255] on div at bounding box center [456, 255] width 708 height 1
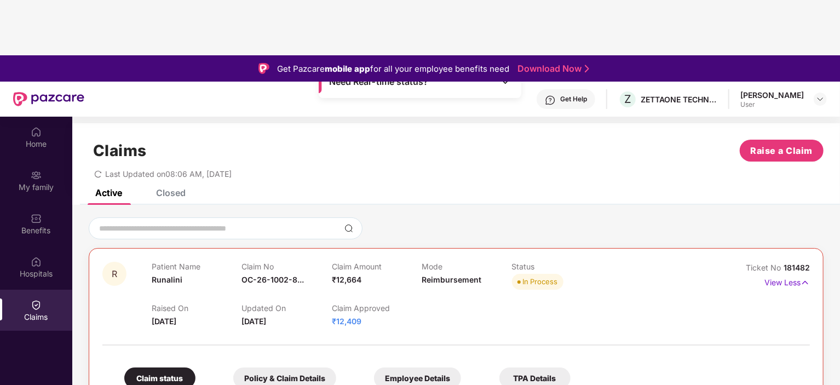
scroll to position [2, 0]
